Goal: Information Seeking & Learning: Learn about a topic

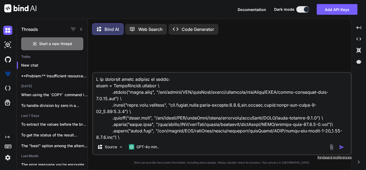
scroll to position [233, 0]
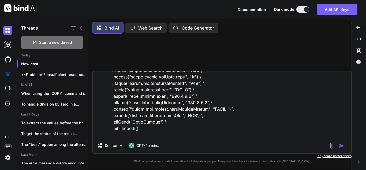
type textarea "I am creating spark session as below: spark = SparkSession.builder \ .config("s…"
type textarea "x"
type textarea "I am creating spark session as below: spark = SparkSession.builder \ .config("s…"
type textarea "x"
type textarea "I am creating spark session as below: spark = SparkSession.builder \ .config("s…"
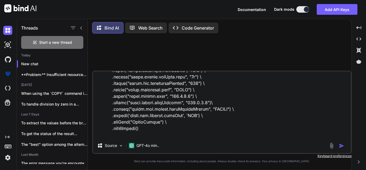
type textarea "x"
type textarea "I am creating spark session as below: spark = SparkSession.builder \ .config("s…"
type textarea "x"
type textarea "I am creating spark session as below: spark = SparkSession.builder \ .config("s…"
type textarea "x"
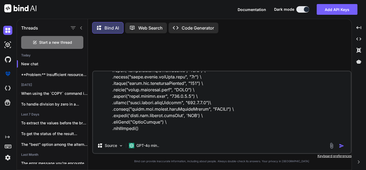
type textarea "I am creating spark session as below: spark = SparkSession.builder \ .config("s…"
type textarea "x"
type textarea "I am creating spark session as below: spark = SparkSession.builder \ .config("s…"
type textarea "x"
type textarea "I am creating spark session as below: spark = SparkSession.builder \ .config("s…"
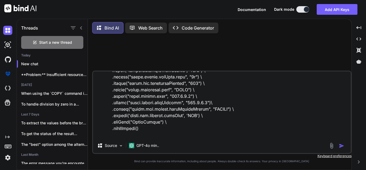
type textarea "x"
type textarea "I am creating spark session as below: spark = SparkSession.builder \ .config("s…"
type textarea "x"
type textarea "I am creating spark session as below: spark = SparkSession.builder \ .config("s…"
type textarea "x"
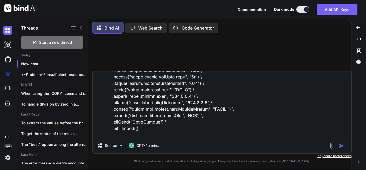
type textarea "I am creating spark session as below: spark = SparkSession.builder \ .config("s…"
type textarea "x"
type textarea "I am creating spark session as below: spark = SparkSession.builder \ .config("s…"
type textarea "x"
type textarea "I am creating spark session as below: spark = SparkSession.builder \ .config("s…"
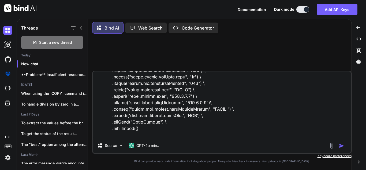
type textarea "x"
type textarea "I am creating spark session as below: spark = SparkSession.builder \ .config("s…"
type textarea "x"
type textarea "I am creating spark session as below: spark = SparkSession.builder \ .config("s…"
type textarea "x"
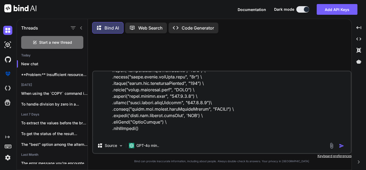
type textarea "I am creating spark session as below: spark = SparkSession.builder \ .config("s…"
type textarea "x"
type textarea "I am creating spark session as below: spark = SparkSession.builder \ .config("s…"
type textarea "x"
type textarea "I am creating spark session as below: spark = SparkSession.builder \ .config("s…"
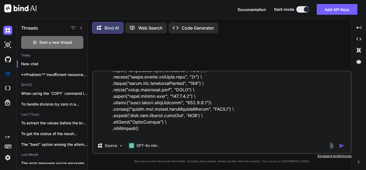
type textarea "x"
type textarea "I am creating spark session as below: spark = SparkSession.builder \ .config("s…"
type textarea "x"
type textarea "I am creating spark session as below: spark = SparkSession.builder \ .config("s…"
type textarea "x"
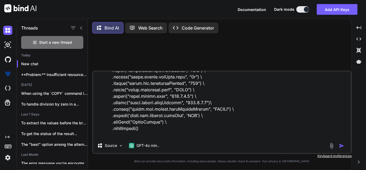
type textarea "I am creating spark session as below: spark = SparkSession.builder \ .config("s…"
type textarea "x"
type textarea "I am creating spark session as below: spark = SparkSession.builder \ .config("s…"
type textarea "x"
type textarea "I am creating spark session as below: spark = SparkSession.builder \ .config("s…"
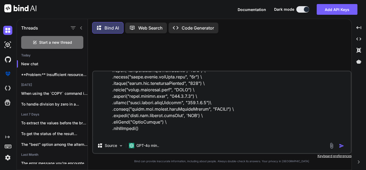
type textarea "x"
type textarea "I am creating spark session as below: spark = SparkSession.builder \ .config("s…"
type textarea "x"
type textarea "I am creating spark session as below: spark = SparkSession.builder \ .config("s…"
type textarea "x"
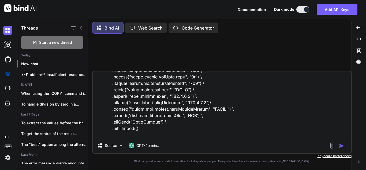
type textarea "I am creating spark session as below: spark = SparkSession.builder \ .config("s…"
type textarea "x"
type textarea "I am creating spark session as below: spark = SparkSession.builder \ .config("s…"
type textarea "x"
type textarea "I am creating spark session as below: spark = SparkSession.builder \ .config("s…"
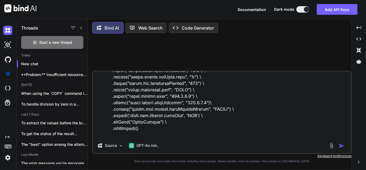
type textarea "x"
type textarea "I am creating spark session as below: spark = SparkSession.builder \ .config("s…"
type textarea "x"
type textarea "I am creating spark session as below: spark = SparkSession.builder \ .config("s…"
type textarea "x"
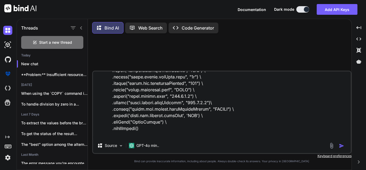
type textarea "I am creating spark session as below: spark = SparkSession.builder \ .config("s…"
type textarea "x"
type textarea "I am creating spark session as below: spark = SparkSession.builder \ .config("s…"
type textarea "x"
type textarea "I am creating spark session as below: spark = SparkSession.builder \ .config("s…"
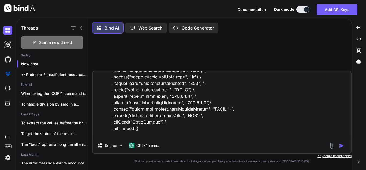
type textarea "x"
type textarea "I am creating spark session as below: spark = SparkSession.builder \ .config("s…"
type textarea "x"
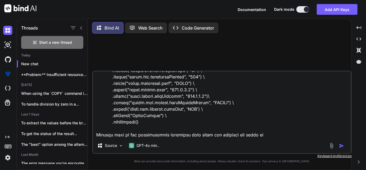
type textarea "I am creating spark session as below: spark = SparkSession.builder \ .config("s…"
type textarea "x"
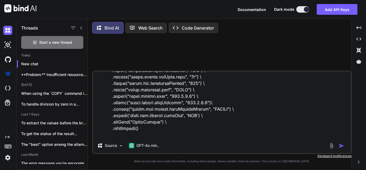
type textarea "I am creating spark session as below: spark = SparkSession.builder \ .config("s…"
type textarea "x"
type textarea "I am creating spark session as below: spark = SparkSession.builder \ .config("s…"
type textarea "x"
type textarea "I am creating spark session as below: spark = SparkSession.builder \ .config("s…"
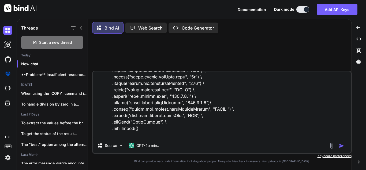
type textarea "x"
type textarea "I am creating spark session as below: spark = SparkSession.builder \ .config("s…"
type textarea "x"
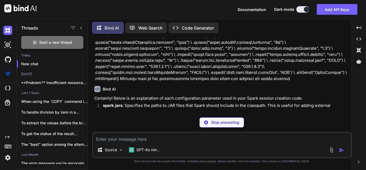
scroll to position [102, 0]
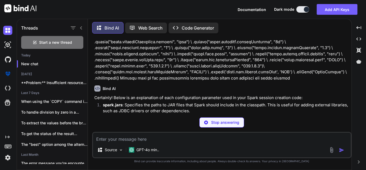
type textarea "x"
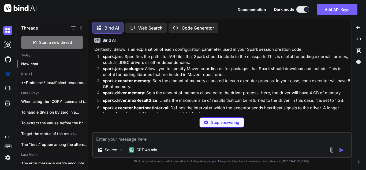
scroll to position [156, 0]
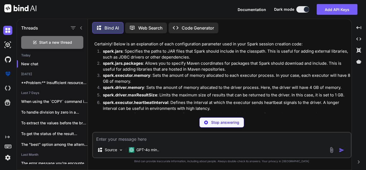
type textarea "x"
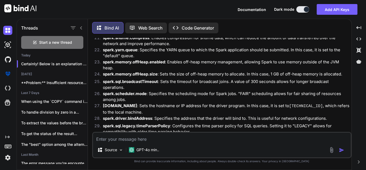
scroll to position [437, 0]
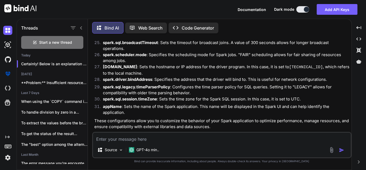
click at [207, 135] on textarea at bounding box center [222, 137] width 258 height 10
type textarea "W"
type textarea "x"
type textarea "Wh"
type textarea "x"
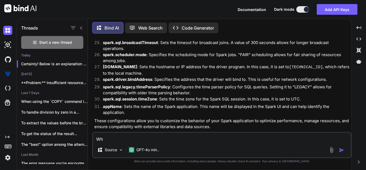
type textarea "Wha"
type textarea "x"
type textarea "What"
type textarea "x"
type textarea "What"
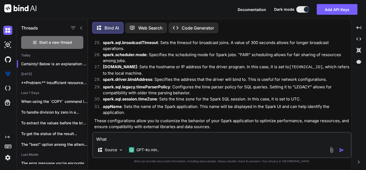
type textarea "x"
type textarea "What w"
type textarea "x"
type textarea "What wi"
type textarea "x"
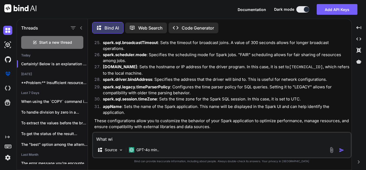
type textarea "What wil"
type textarea "x"
type textarea "What will"
type textarea "x"
type textarea "What will"
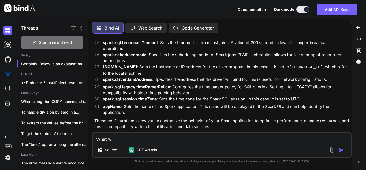
type textarea "x"
type textarea "What will t"
type textarea "x"
type textarea "What will th"
type textarea "x"
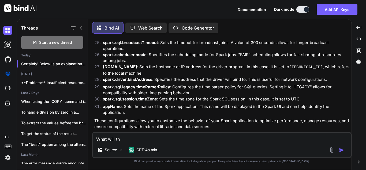
type textarea "What will the"
type textarea "x"
type textarea "What will the"
type textarea "x"
type textarea "What will the m"
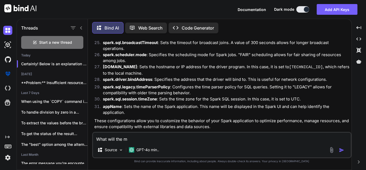
type textarea "x"
type textarea "What will the mo"
type textarea "x"
type textarea "What will the mos"
type textarea "x"
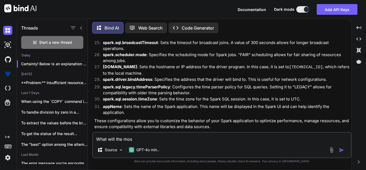
type textarea "What will the most"
type textarea "x"
type textarea "What will the most"
type textarea "x"
type textarea "What will the most o"
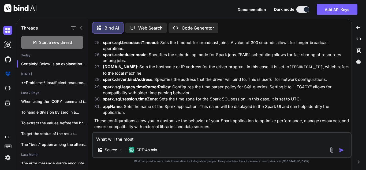
type textarea "x"
type textarea "What will the most op"
type textarea "x"
type textarea "What will the most opt"
type textarea "x"
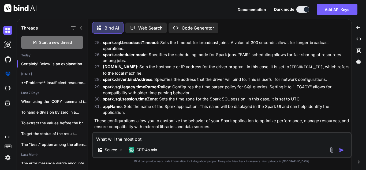
type textarea "What will the most opti"
type textarea "x"
type textarea "What will the most optim"
type textarea "x"
type textarea "What will the most optimu"
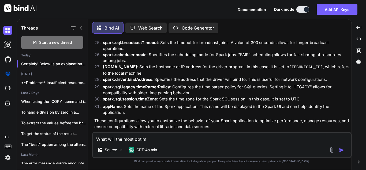
type textarea "x"
type textarea "What will the most optimum"
type textarea "x"
type textarea "What will the most optimum"
type textarea "x"
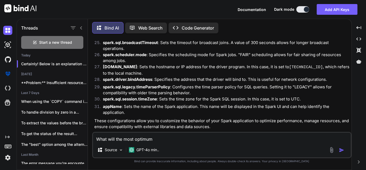
type textarea "What will the most optimum v"
type textarea "x"
type textarea "What will the most optimum va"
type textarea "x"
type textarea "What will the most optimum val"
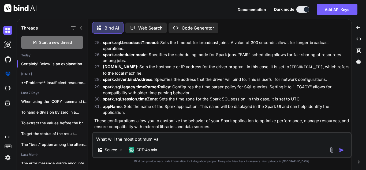
type textarea "x"
type textarea "What will the most optimum valu"
type textarea "x"
type textarea "What will the most optimum value"
type textarea "x"
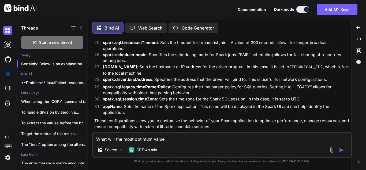
type textarea "What will the most optimum values"
type textarea "x"
type textarea "What will the most optimum values"
type textarea "x"
type textarea "What will the most optimum values f"
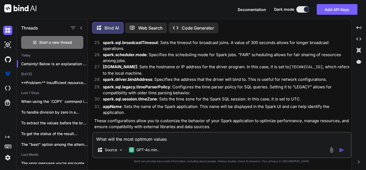
type textarea "x"
type textarea "What will the most optimum values fo"
type textarea "x"
type textarea "What will the most optimum values for"
type textarea "x"
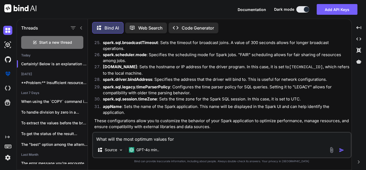
type textarea "What will the most optimum values for"
type textarea "x"
type textarea "What will the most optimum values for t"
type textarea "x"
type textarea "What will the most optimum values for th"
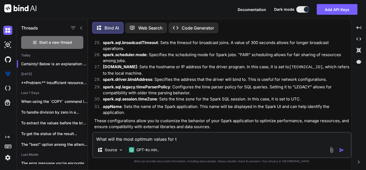
type textarea "x"
type textarea "What will the most optimum values for the"
type textarea "x"
type textarea "What will the most optimum values for the"
type textarea "x"
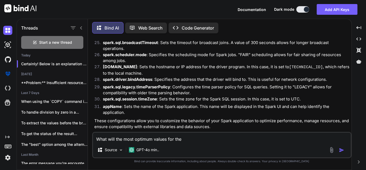
type textarea "What will the most optimum values for the c"
type textarea "x"
type textarea "What will the most optimum values for the co"
type textarea "x"
type textarea "What will the most optimum values for the con"
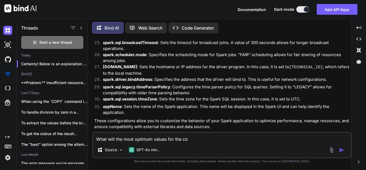
type textarea "x"
type textarea "What will the most optimum values for the cong"
type textarea "x"
type textarea "What will the most optimum values for the con"
type textarea "x"
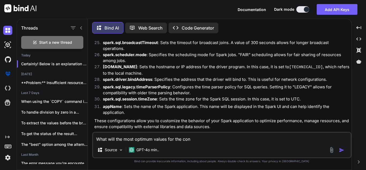
type textarea "What will the most optimum values for the conf"
type textarea "x"
type textarea "What will the most optimum values for the confi"
type textarea "x"
type textarea "What will the most optimum values for the config"
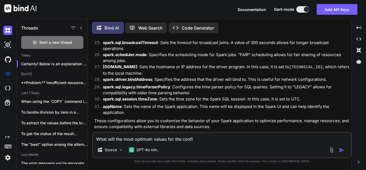
type textarea "x"
type textarea "What will the most optimum values for the configu"
type textarea "x"
type textarea "What will the most optimum values for the configur"
type textarea "x"
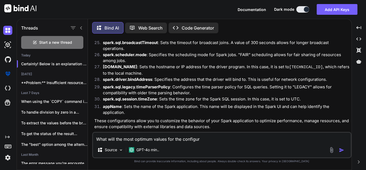
type textarea "What will the most optimum values for the configura"
type textarea "x"
type textarea "What will the most optimum values for the configurat"
type textarea "x"
type textarea "What will the most optimum values for the configurati"
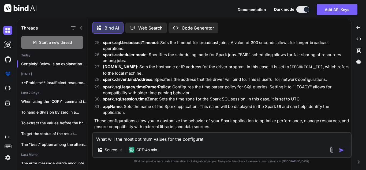
type textarea "x"
type textarea "What will the most optimum values for the configuratio"
type textarea "x"
type textarea "What will the most optimum values for the configuration"
type textarea "x"
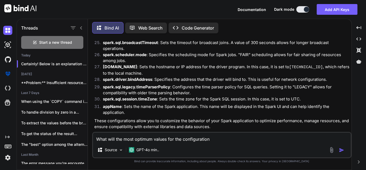
type textarea "What will the most optimum values for the configuration"
type textarea "x"
type textarea "What will the most optimum values for the configuration p"
type textarea "x"
click at [266, 139] on textarea "What will the most optimum values for the configuration parameters above if i h…" at bounding box center [222, 137] width 258 height 10
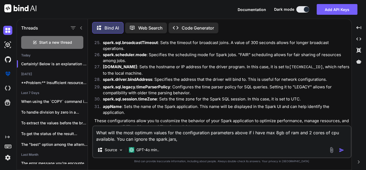
paste textarea "spark.jars.packages"
click at [177, 136] on textarea "What will the most optimum values for the configuration parameters above if i h…" at bounding box center [222, 134] width 258 height 16
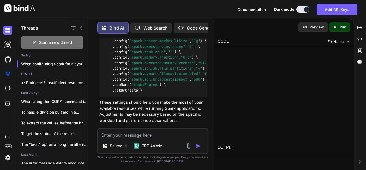
scroll to position [1662, 0]
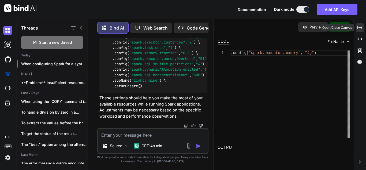
click at [361, 29] on icon "Created with Pixso." at bounding box center [359, 27] width 5 height 5
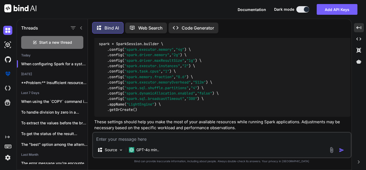
scroll to position [973, 0]
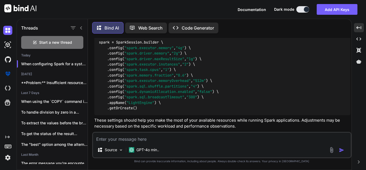
click at [185, 139] on textarea at bounding box center [222, 137] width 258 height 10
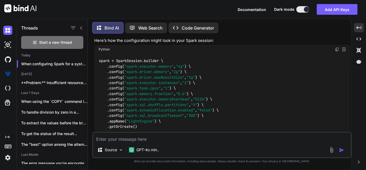
scroll to position [947, 0]
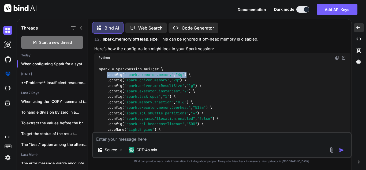
drag, startPoint x: 190, startPoint y: 69, endPoint x: 107, endPoint y: 71, distance: 83.1
click at [107, 71] on code "spark = SparkSession.builder \ .config( "spark.executor.memory" , "4g" ) \ .con…" at bounding box center [159, 101] width 120 height 71
copy code ".config( "spark.executor.memory" , "4g" )"
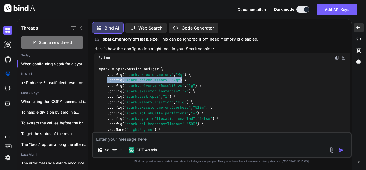
drag, startPoint x: 185, startPoint y: 74, endPoint x: 108, endPoint y: 73, distance: 77.7
click at [108, 73] on code "spark = SparkSession.builder \ .config( "spark.executor.memory" , "4g" ) \ .con…" at bounding box center [159, 101] width 120 height 71
copy code ".config( "spark.driver.memory" , "2g" )"
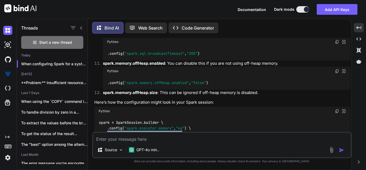
scroll to position [973, 0]
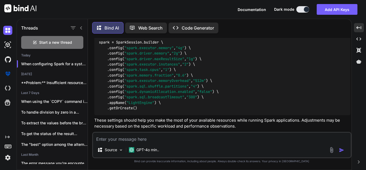
click at [216, 138] on textarea at bounding box center [222, 137] width 258 height 10
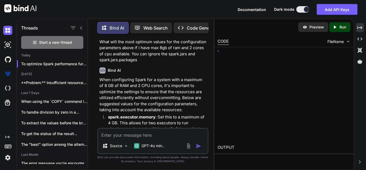
scroll to position [1766, 0]
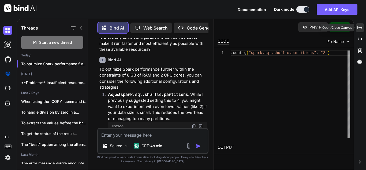
click at [358, 24] on div "Created with Pixso." at bounding box center [360, 27] width 8 height 9
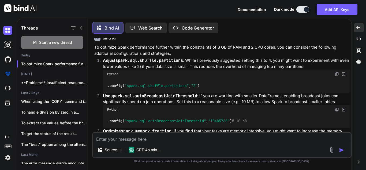
scroll to position [1109, 0]
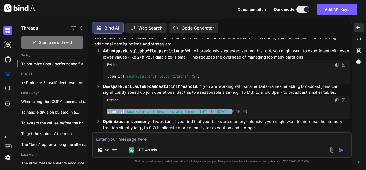
drag, startPoint x: 236, startPoint y: 105, endPoint x: 107, endPoint y: 104, distance: 129.7
click at [107, 104] on div ".config( "spark.sql.autoBroadcastJoinThreshold" , "10485760" ) # 10 MB" at bounding box center [227, 111] width 248 height 14
copy code ".config( "spark.sql.autoBroadcastJoinThreshold" , "10485760" )"
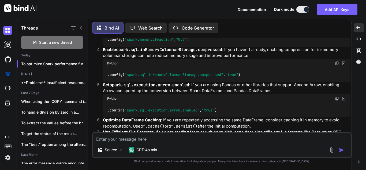
scroll to position [1189, 0]
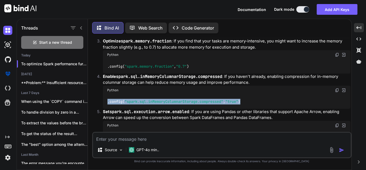
drag, startPoint x: 250, startPoint y: 96, endPoint x: 105, endPoint y: 98, distance: 144.9
click at [105, 98] on div ".config( "spark.sql.inMemoryColumnarStorage.compressed" , "true" )" at bounding box center [227, 102] width 248 height 14
copy code ".config( "spark.sql.inMemoryColumnarStorage.compressed" , "true" )"
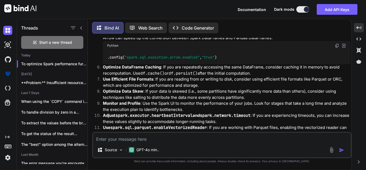
scroll to position [1243, 0]
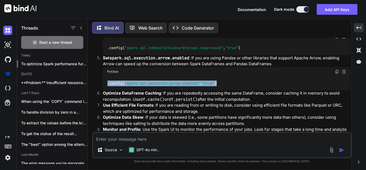
drag, startPoint x: 208, startPoint y: 77, endPoint x: 88, endPoint y: 78, distance: 120.3
click at [88, 78] on div "Bind AI Web Search Created with Pixso. Code Generator You Bind AI Certainly! Be…" at bounding box center [220, 94] width 264 height 149
copy code ".config( "spark.sql.execution.arrow.enabled" , "true" )"
click at [200, 81] on span ""spark.sql.execution.arrow.enabled"" at bounding box center [162, 83] width 75 height 5
drag, startPoint x: 199, startPoint y: 77, endPoint x: 127, endPoint y: 77, distance: 72.6
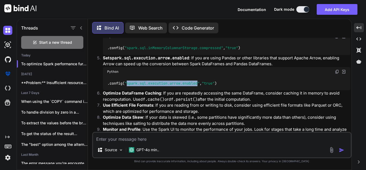
click at [127, 81] on span ""spark.sql.execution.arrow.enabled"" at bounding box center [162, 83] width 75 height 5
copy span "spark.sql.execution.arrow.enabled"
drag, startPoint x: 225, startPoint y: 76, endPoint x: 103, endPoint y: 77, distance: 122.4
click at [103, 77] on li "Set spark.sql.execution.arrow.enabled : If you are using Pandas or other librar…" at bounding box center [225, 72] width 252 height 35
copy code ".config( "spark.sql.execution.arrow.enabled" , "true" )"
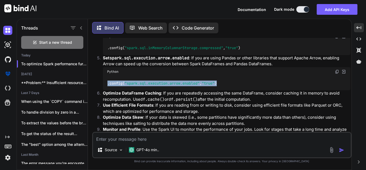
scroll to position [1323, 0]
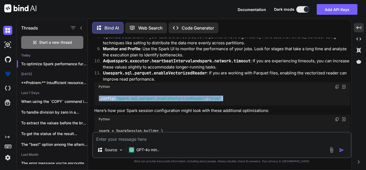
drag, startPoint x: 235, startPoint y: 92, endPoint x: 100, endPoint y: 99, distance: 135.2
click at [100, 99] on div ".config( "spark.sql.parquet.enableVectorizedReader" , "true" )" at bounding box center [222, 98] width 256 height 14
copy code ".config( "spark.sql.parquet.enableVectorizedReader" , "true" )"
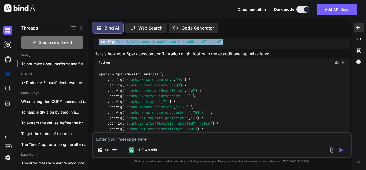
scroll to position [1406, 0]
